Goal: Information Seeking & Learning: Learn about a topic

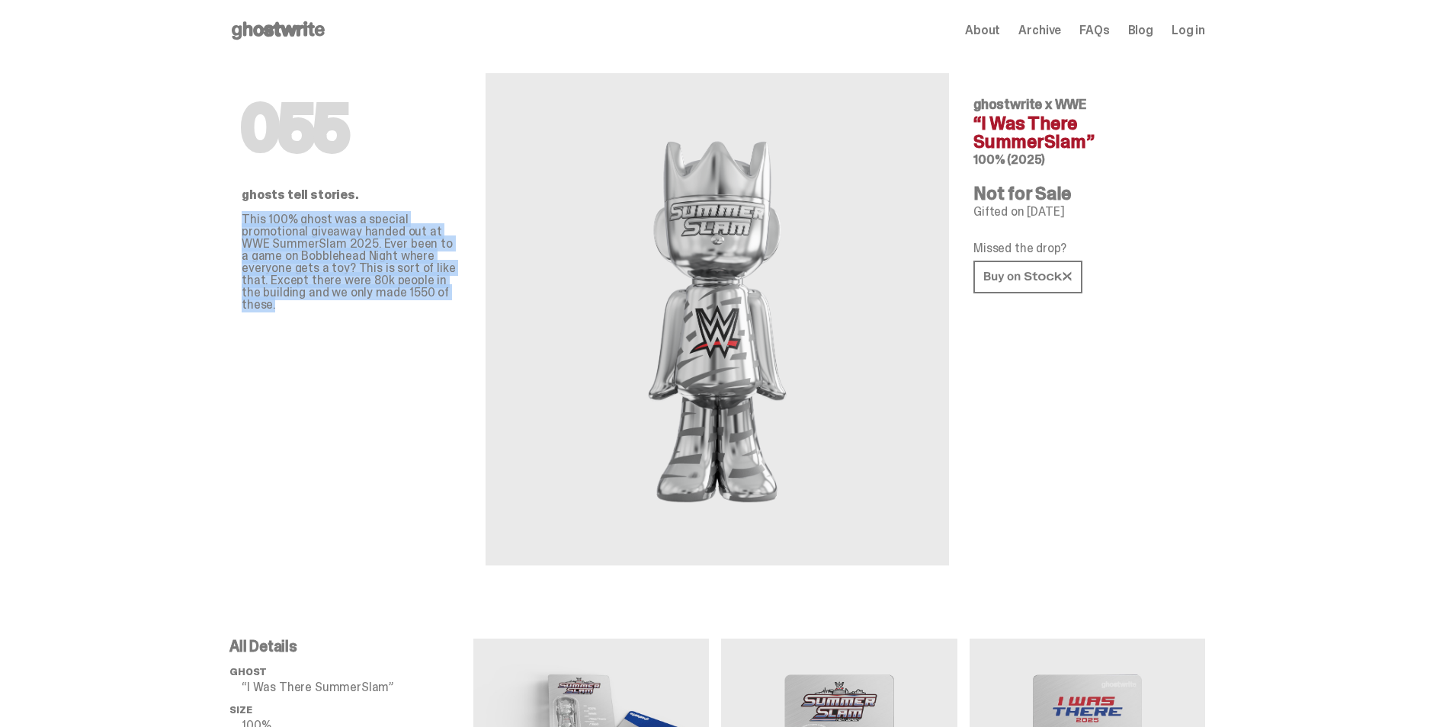
drag, startPoint x: 401, startPoint y: 296, endPoint x: 223, endPoint y: 220, distance: 193.6
drag, startPoint x: 399, startPoint y: 292, endPoint x: 213, endPoint y: 218, distance: 200.8
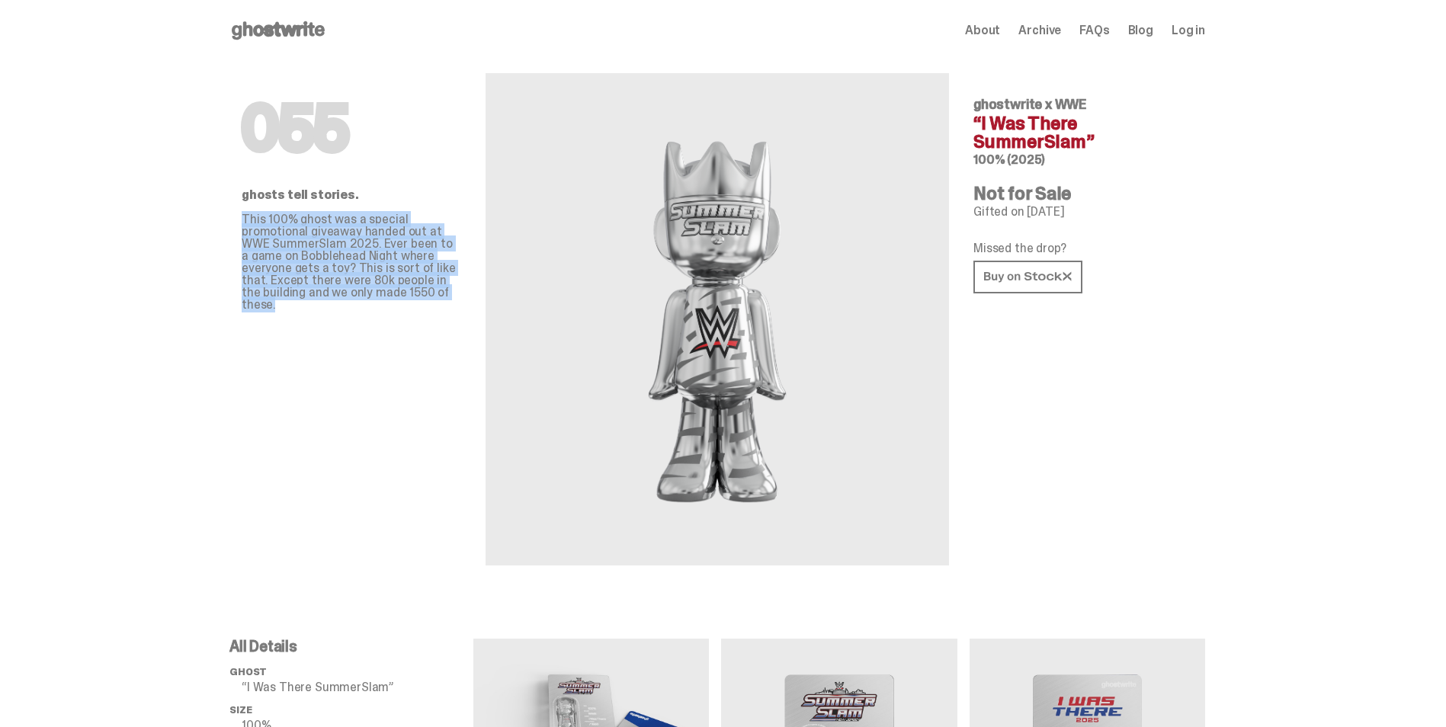
drag, startPoint x: 213, startPoint y: 218, endPoint x: 258, endPoint y: 251, distance: 56.7
click at [258, 251] on p "This 100% ghost was a special promotional giveaway handed out at WWE SummerSlam…" at bounding box center [351, 262] width 219 height 98
drag, startPoint x: 405, startPoint y: 291, endPoint x: 232, endPoint y: 225, distance: 185.3
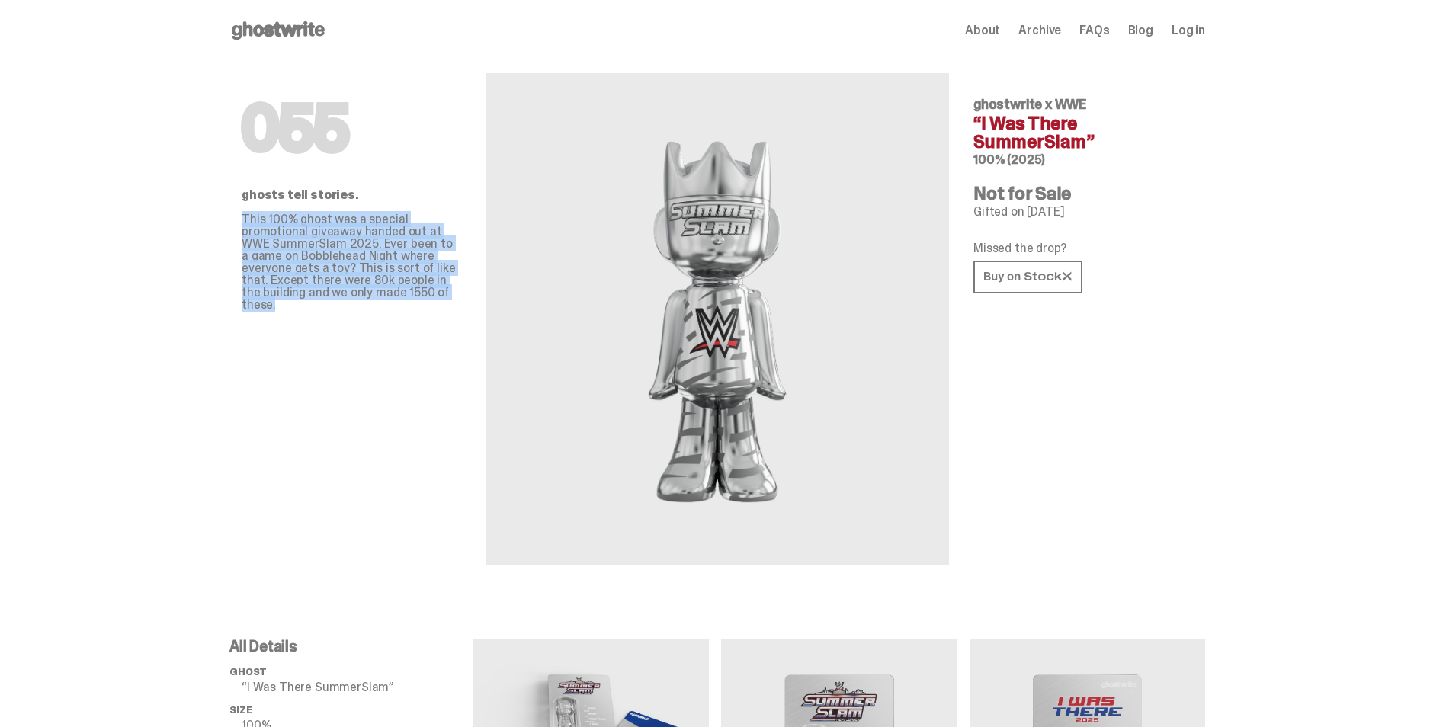
drag, startPoint x: 405, startPoint y: 290, endPoint x: 240, endPoint y: 224, distance: 177.2
click at [240, 224] on div "055 ghosts tell stories. This 100% ghost was a special promotional giveaway han…" at bounding box center [716, 331] width 975 height 541
click at [243, 226] on div "055 ghosts tell stories. This 100% ghost was a special promotional giveaway han…" at bounding box center [716, 331] width 975 height 541
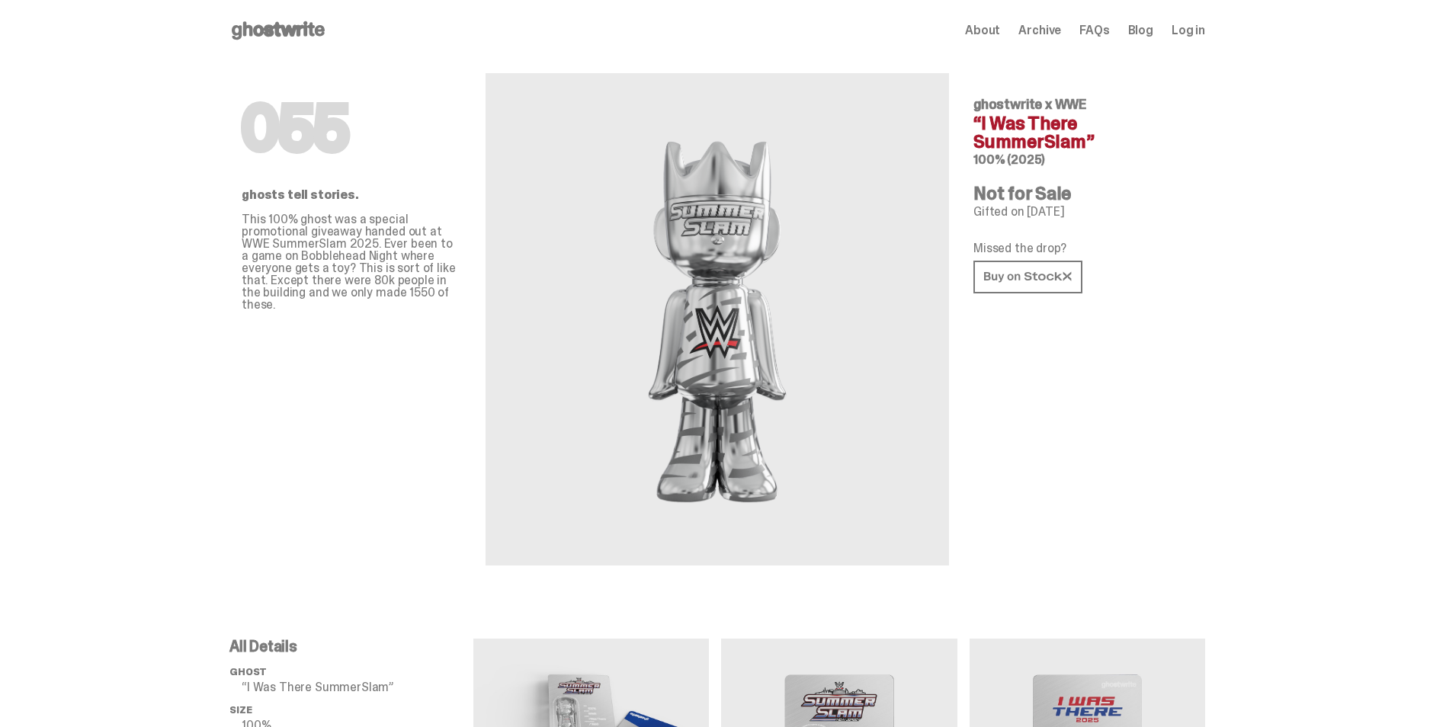
drag, startPoint x: 241, startPoint y: 123, endPoint x: 386, endPoint y: 150, distance: 148.0
click at [386, 150] on div "055 ghosts tell stories. This 100% ghost was a special promotional giveaway han…" at bounding box center [716, 331] width 975 height 541
click at [386, 150] on h1 "055" at bounding box center [351, 128] width 219 height 61
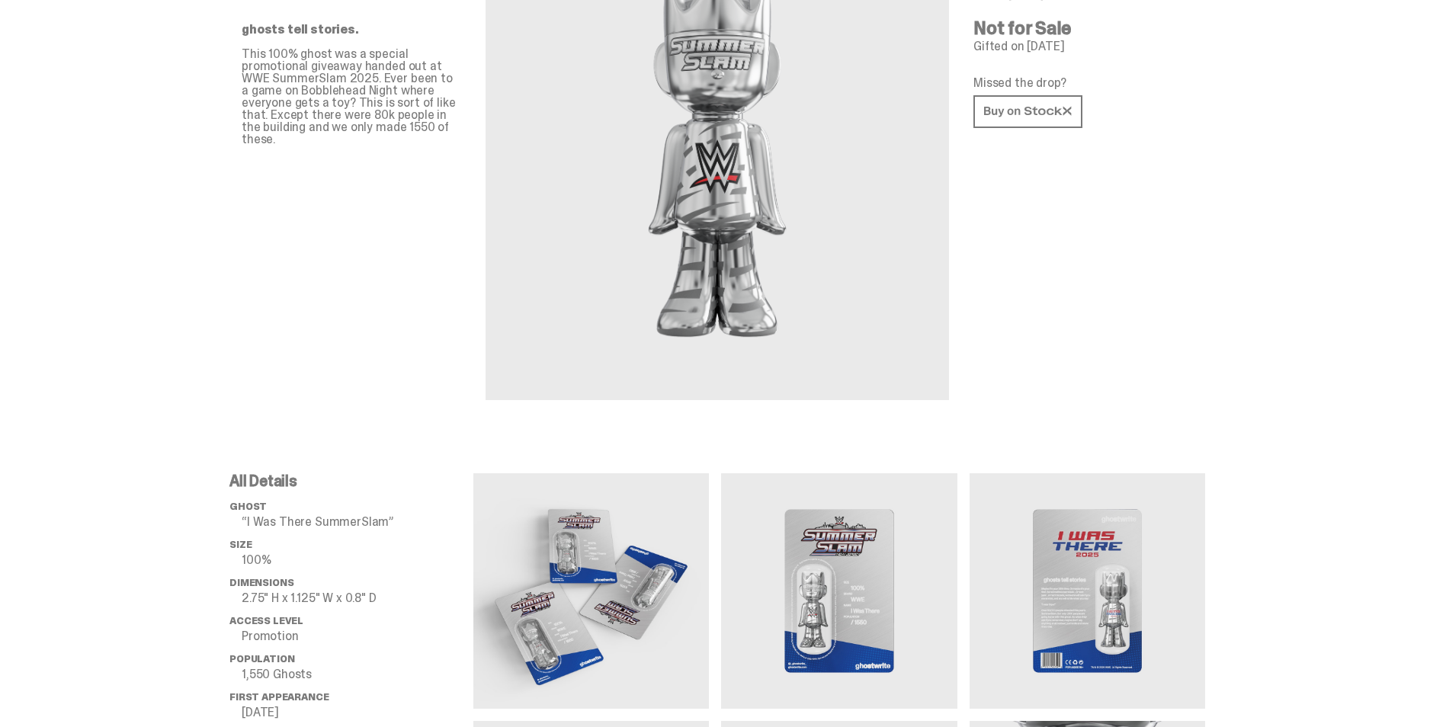
scroll to position [610, 0]
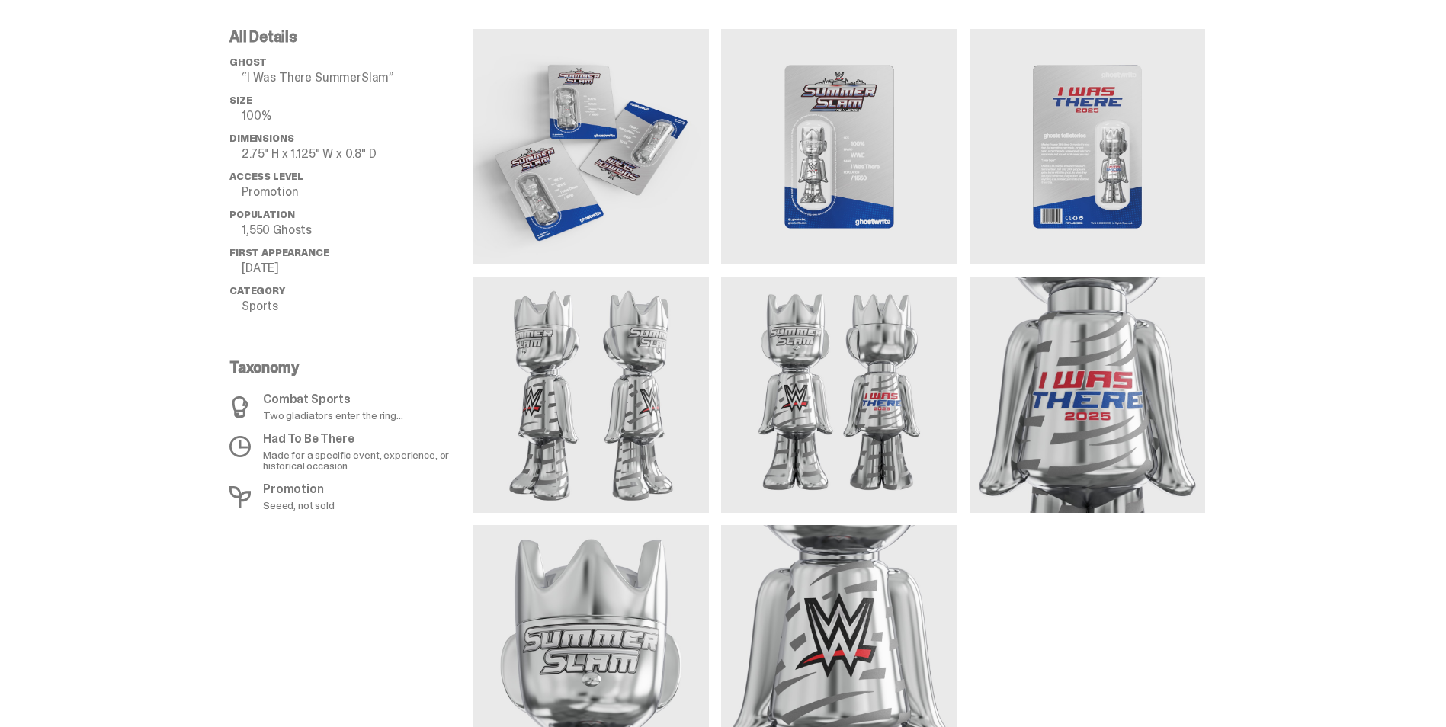
click at [870, 187] on img at bounding box center [838, 146] width 235 height 235
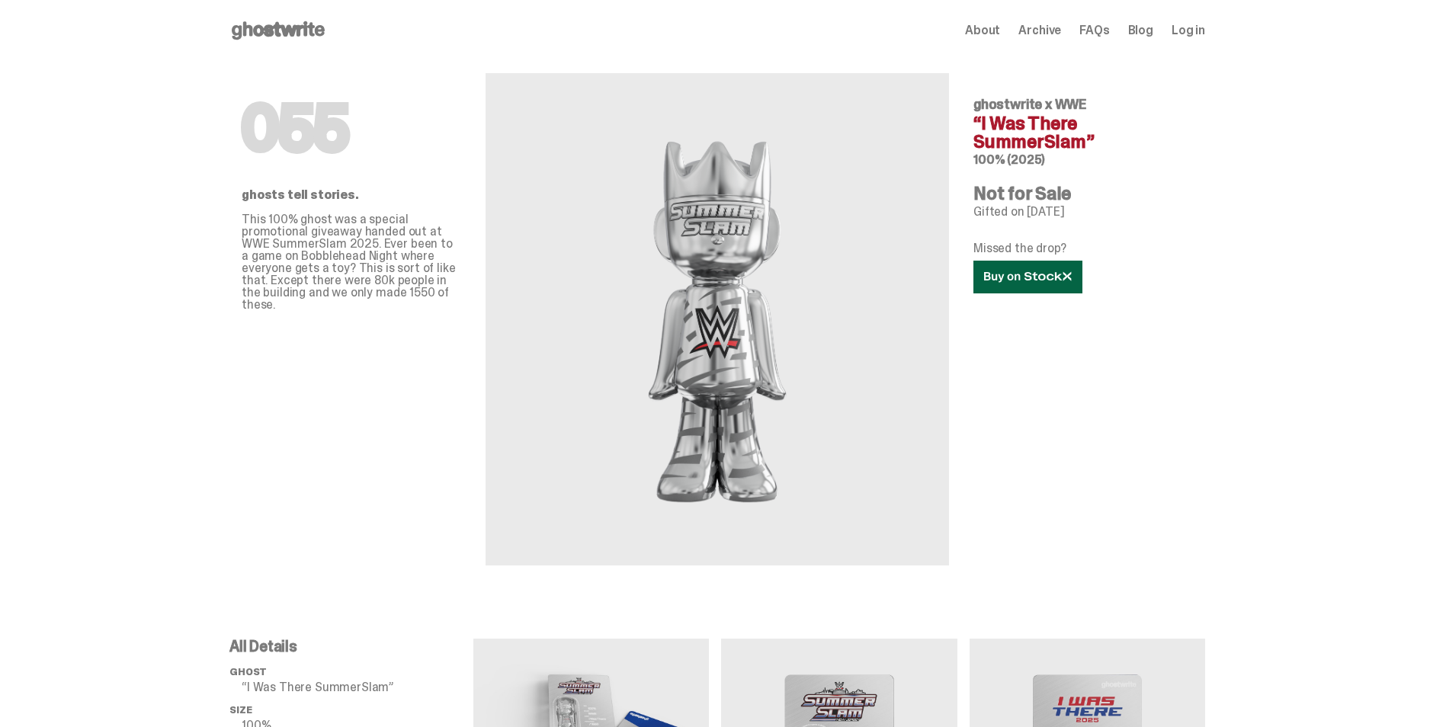
click at [1053, 278] on use at bounding box center [1027, 276] width 87 height 11
